Goal: Use online tool/utility

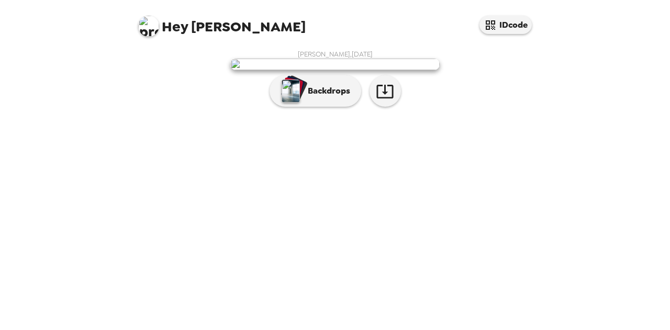
scroll to position [47, 0]
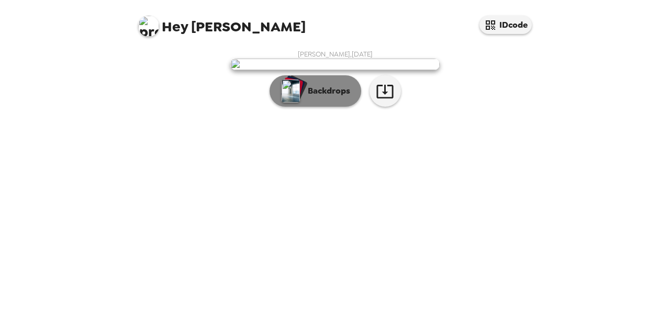
click at [311, 107] on button "Backdrops" at bounding box center [316, 90] width 92 height 31
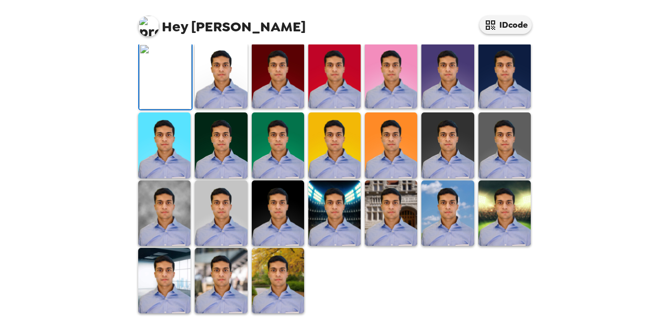
scroll to position [222, 0]
click at [224, 108] on img at bounding box center [221, 75] width 52 height 65
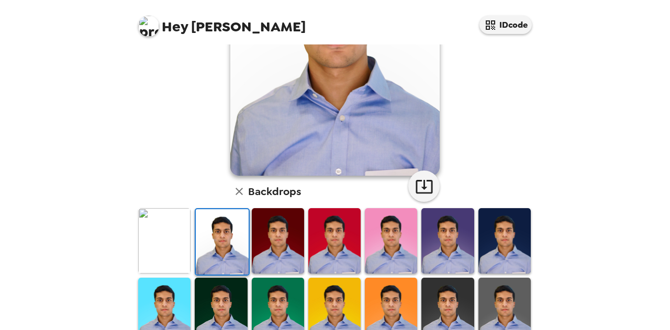
scroll to position [142, 0]
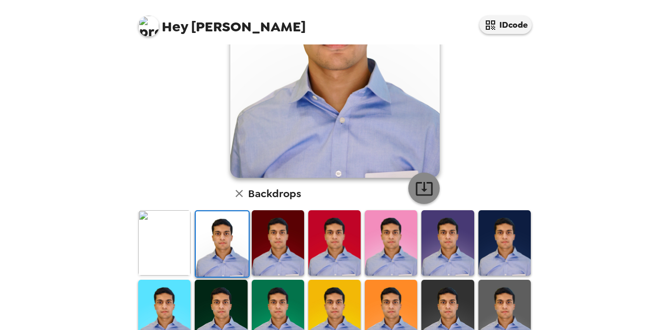
click at [421, 184] on icon "button" at bounding box center [424, 189] width 18 height 18
